Goal: Information Seeking & Learning: Find specific fact

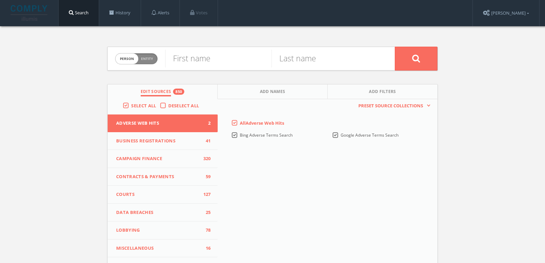
click at [133, 60] on span "person" at bounding box center [127, 59] width 23 height 11
checkbox input "true"
click at [208, 60] on input "text" at bounding box center [280, 59] width 230 height 18
paste input "Tasa Coffee Roasters"
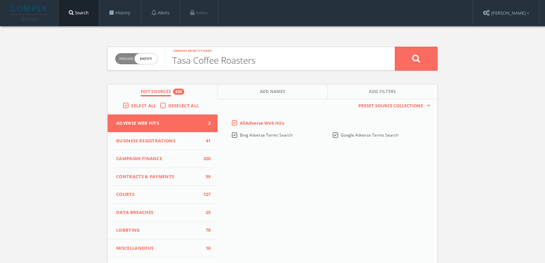
type input "Tasa Coffee Roasters"
click at [395, 47] on button at bounding box center [416, 59] width 43 height 24
click at [177, 53] on input "text" at bounding box center [218, 59] width 106 height 18
paste input "[PERSON_NAME]"
type input "[PERSON_NAME]"
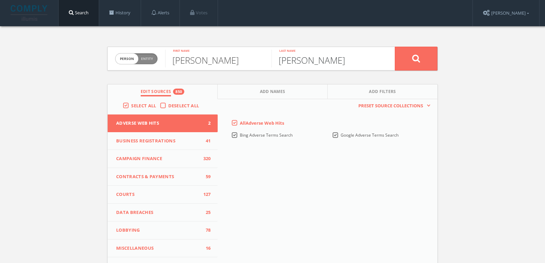
type input "[PERSON_NAME]"
click at [272, 86] on button "Add Names" at bounding box center [273, 92] width 110 height 15
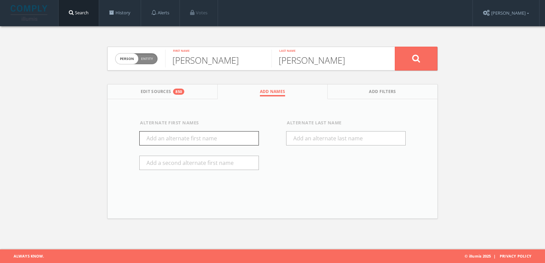
click at [212, 138] on input "text" at bounding box center [199, 138] width 120 height 14
type input "[PERSON_NAME]"
click at [418, 60] on icon at bounding box center [416, 58] width 8 height 9
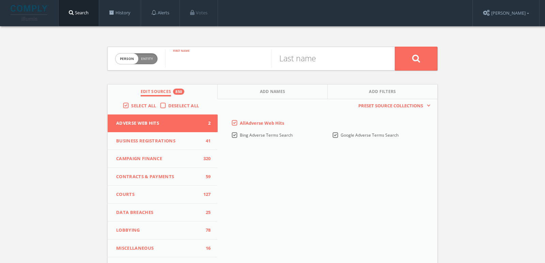
click at [198, 59] on input "text" at bounding box center [218, 59] width 106 height 18
paste input "Pierre Marquez"
click at [218, 59] on input "Pierre Marquez" at bounding box center [218, 59] width 106 height 18
type input "Pierre"
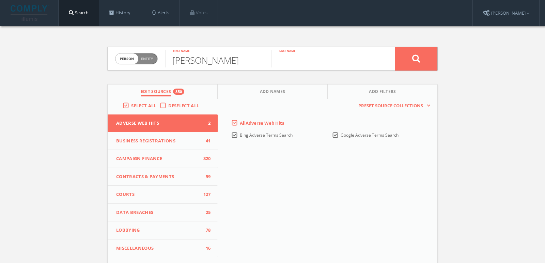
click at [297, 60] on input "text" at bounding box center [325, 59] width 106 height 18
paste input "Marquez"
type input "Marquez"
click at [408, 61] on button at bounding box center [416, 59] width 43 height 24
